Goal: Task Accomplishment & Management: Complete application form

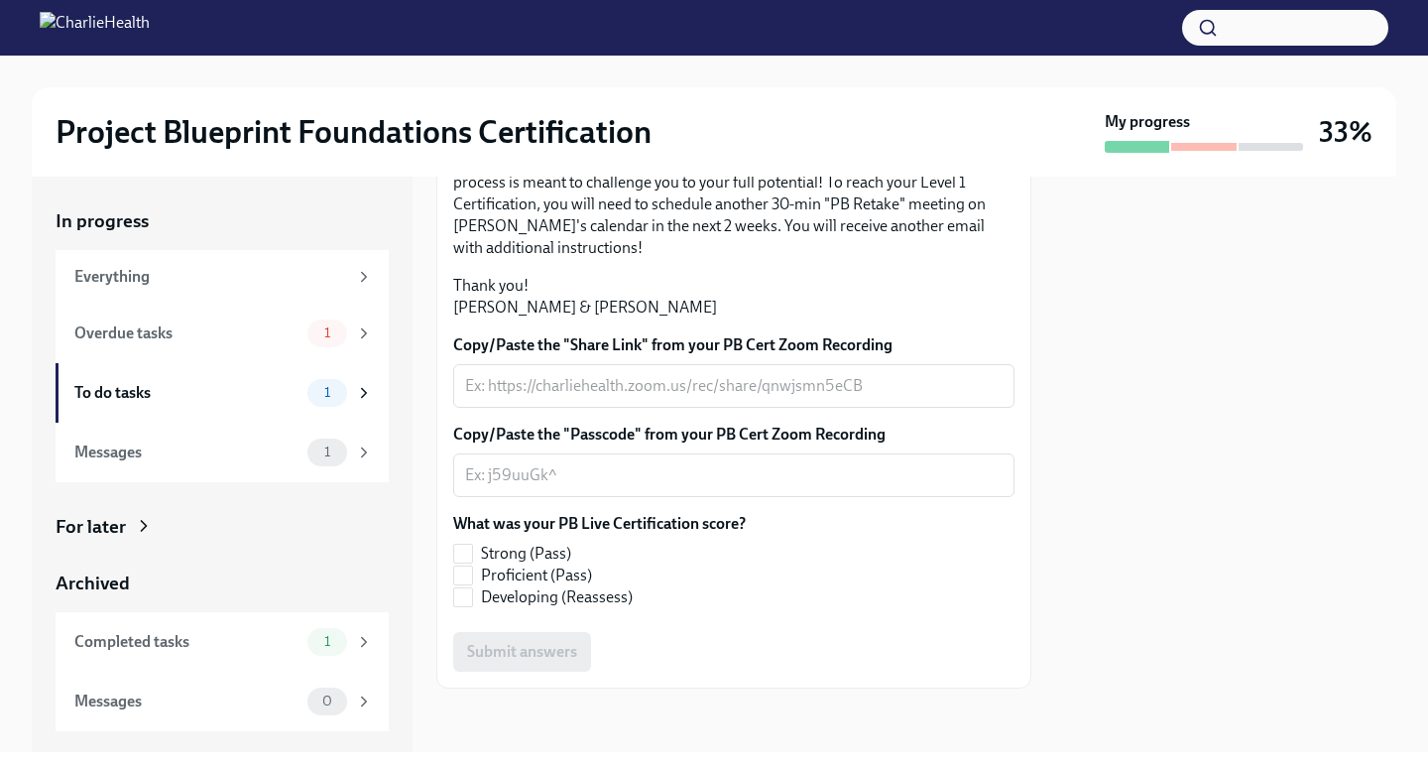
scroll to position [522, 0]
click at [540, 389] on textarea "Copy/Paste the "Share Link" from your PB Cert Zoom Recording" at bounding box center [734, 386] width 538 height 24
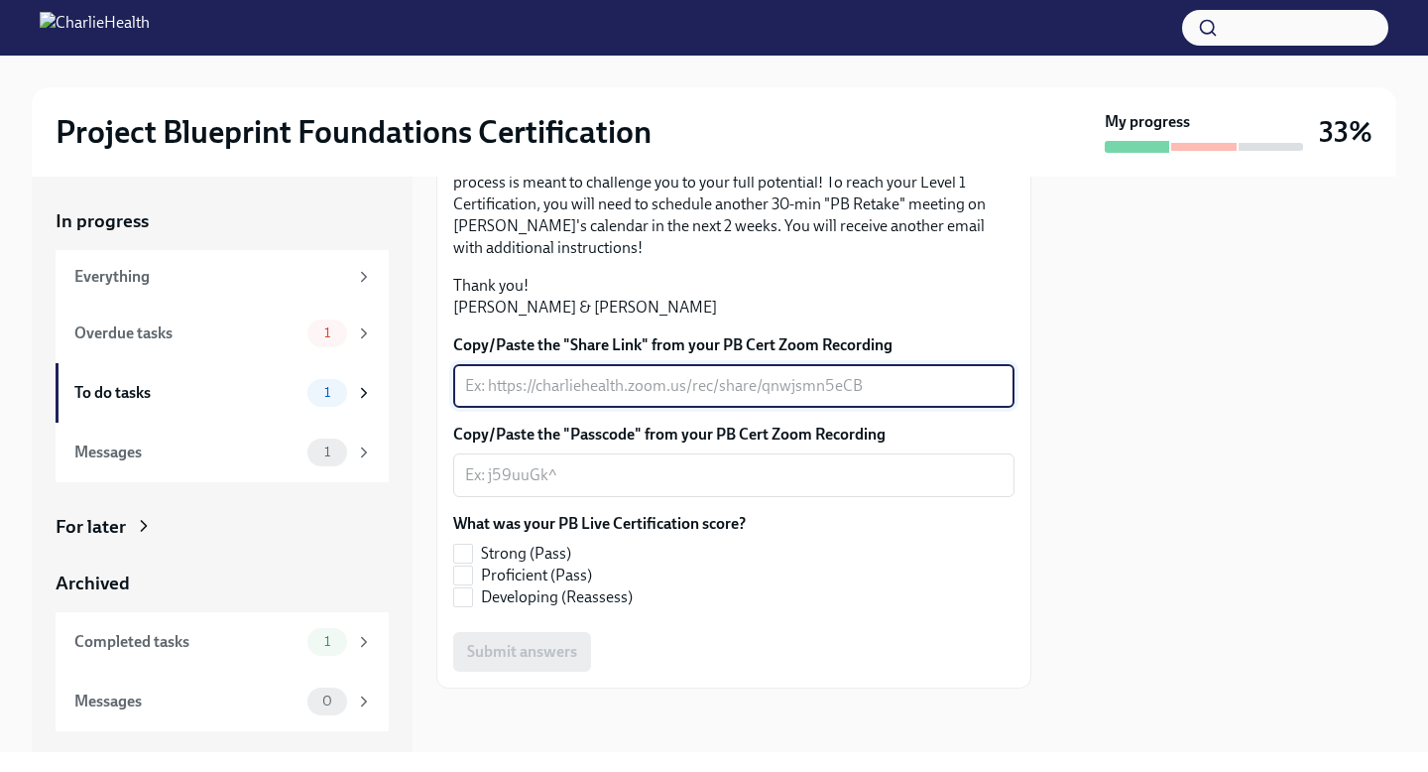
paste textarea "[URL][DOMAIN_NAME]"
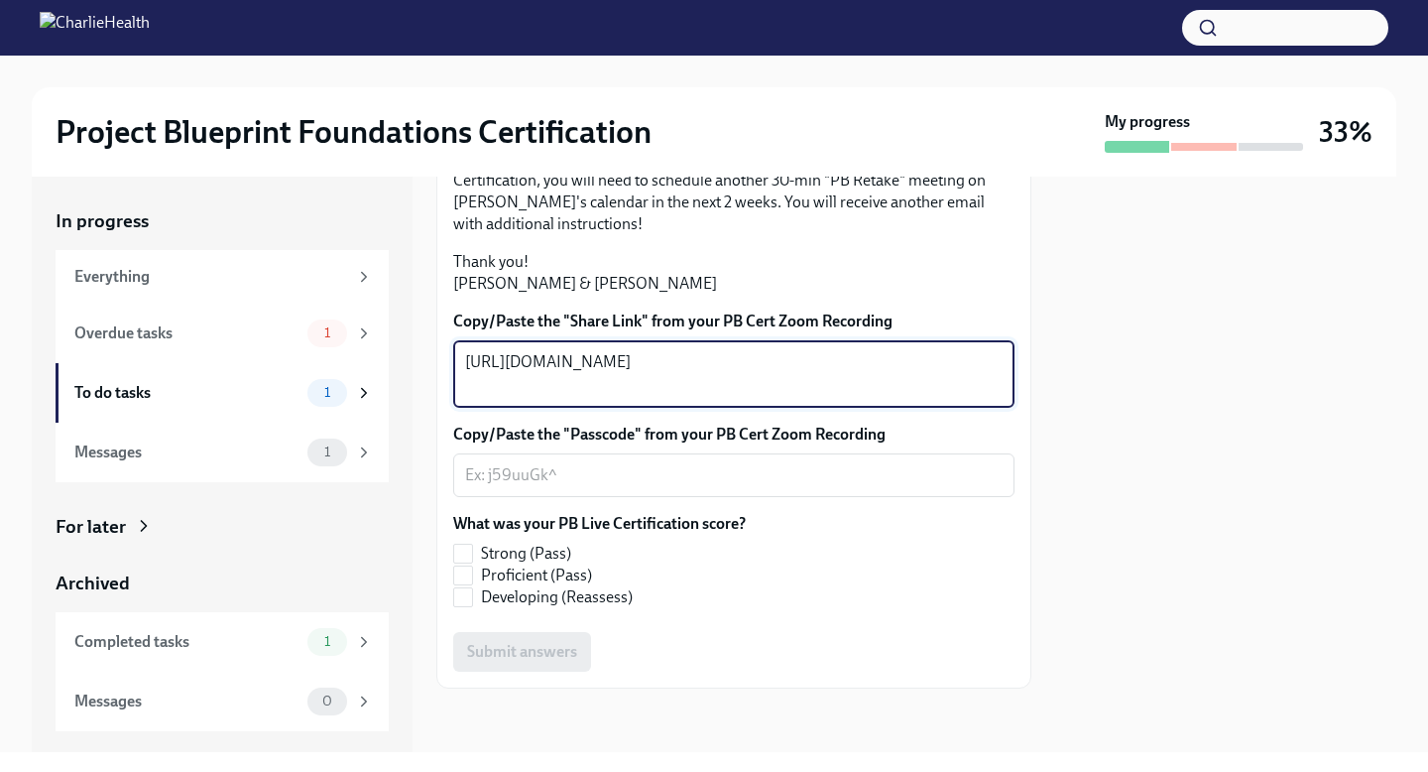
type textarea "[URL][DOMAIN_NAME]"
click at [550, 487] on textarea "Copy/Paste the "Passcode" from your PB Cert Zoom Recording" at bounding box center [734, 475] width 538 height 24
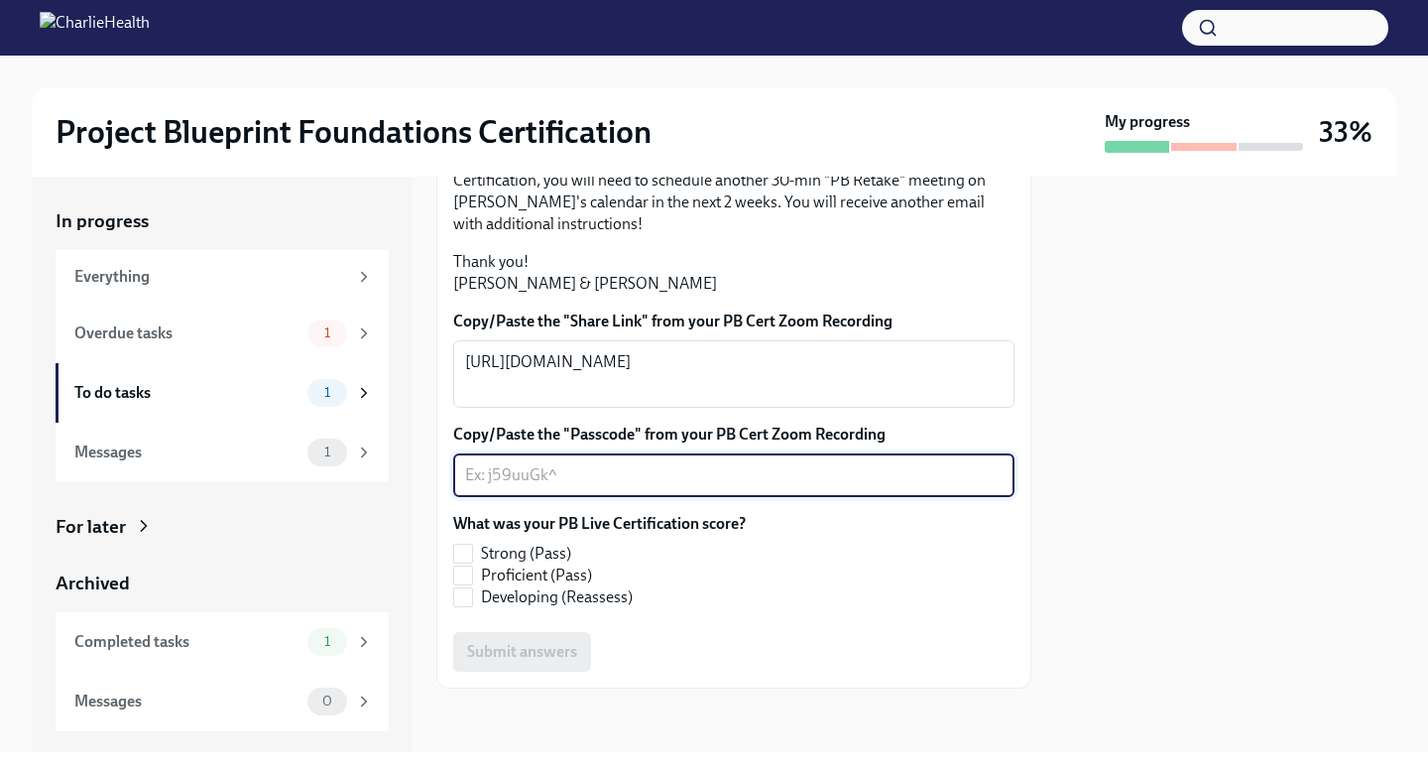
paste textarea "ciU2=UeQ"
type textarea "ciU2=UeQ"
click at [465, 584] on input "Proficient (Pass)" at bounding box center [463, 575] width 18 height 18
checkbox input "true"
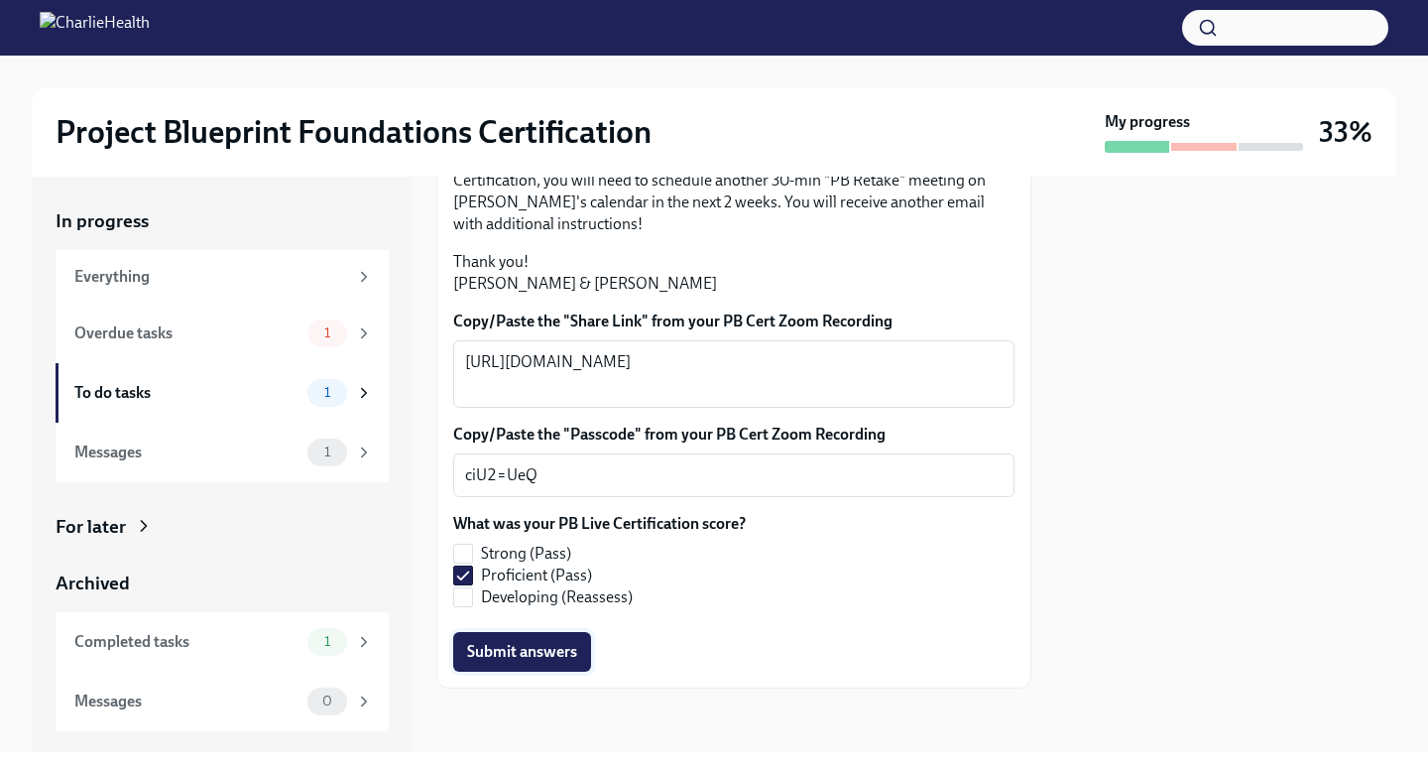
click at [512, 661] on span "Submit answers" at bounding box center [522, 652] width 110 height 20
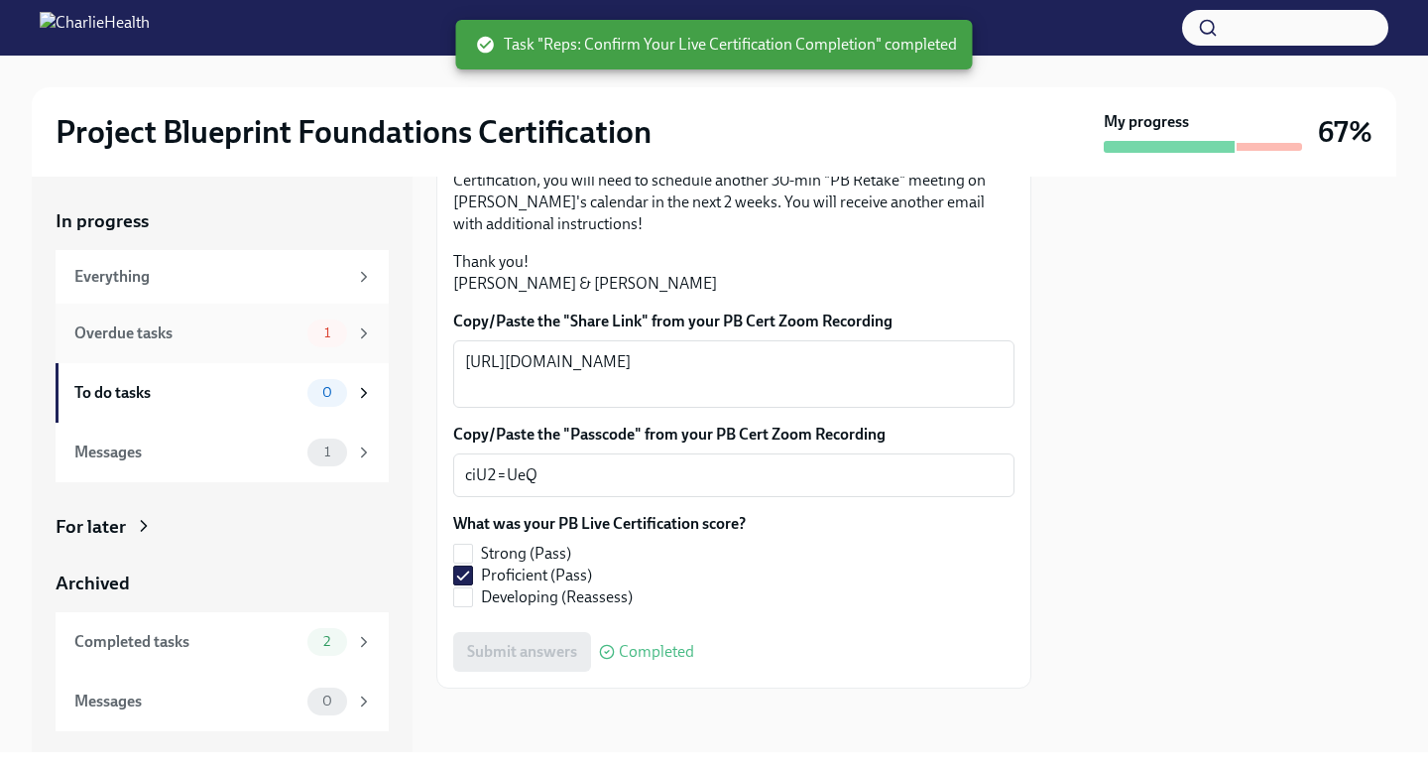
click at [295, 330] on div "Overdue tasks" at bounding box center [186, 333] width 225 height 22
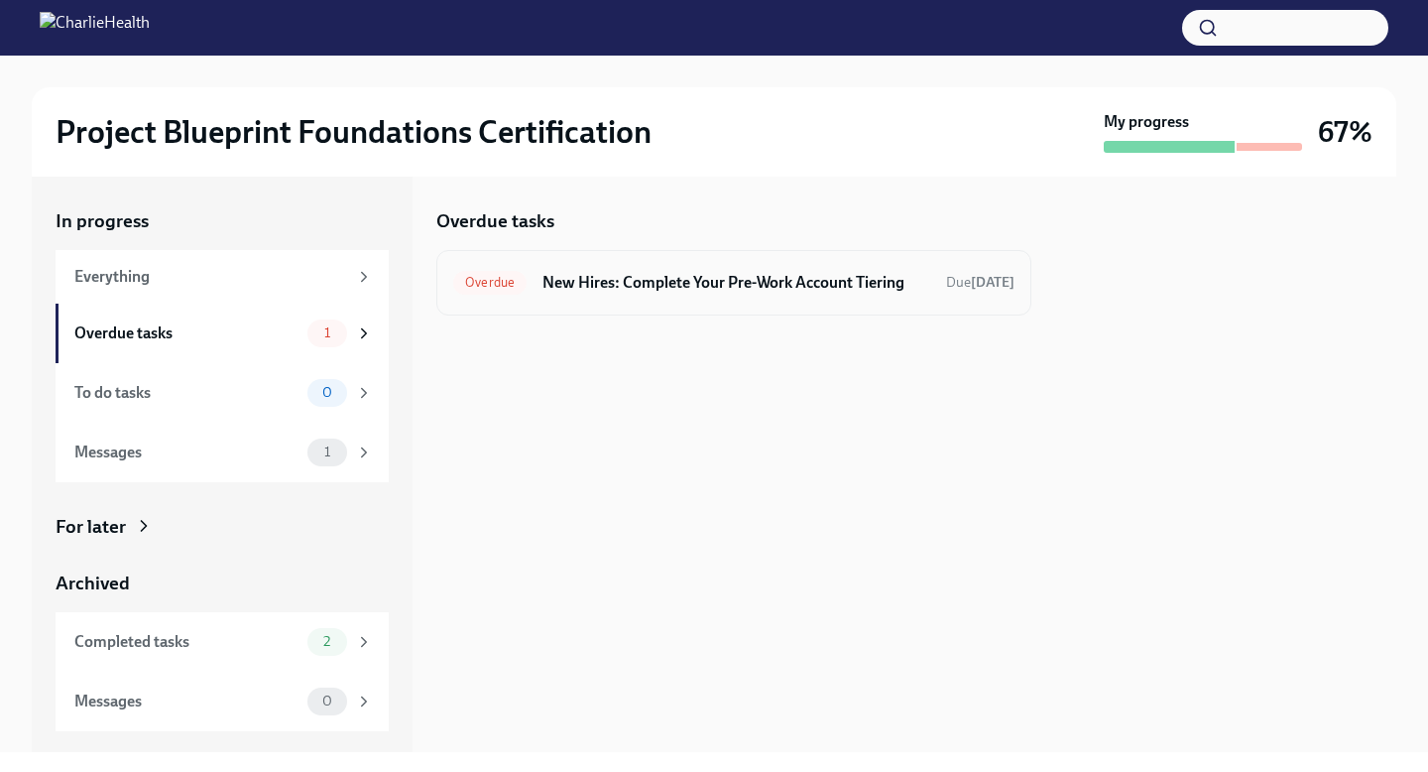
click at [607, 286] on h6 "New Hires: Complete Your Pre-Work Account Tiering" at bounding box center [736, 283] width 388 height 22
